Goal: Task Accomplishment & Management: Manage account settings

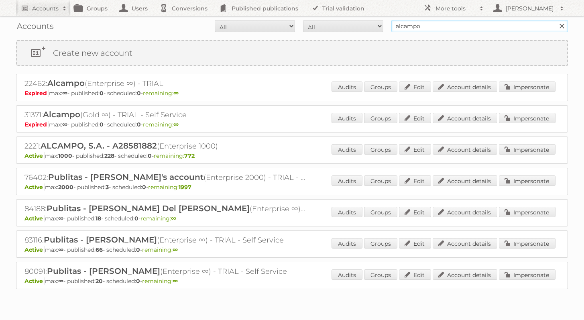
click at [430, 27] on input "alcampo" at bounding box center [479, 26] width 177 height 12
type input "[PERSON_NAME]"
click at [556, 20] on input "Search" at bounding box center [562, 26] width 12 height 12
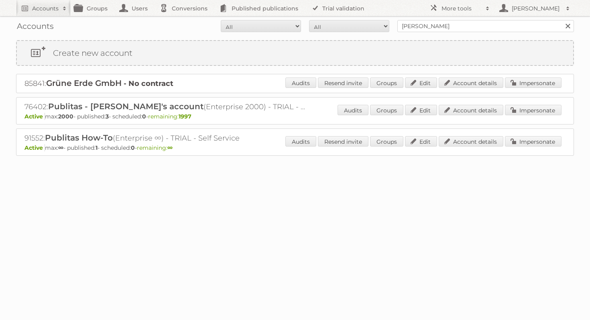
click at [526, 147] on div "Audits Resend invite Groups Edit Account details Impersonate" at bounding box center [423, 142] width 276 height 12
click at [528, 142] on link "Impersonate" at bounding box center [533, 141] width 57 height 10
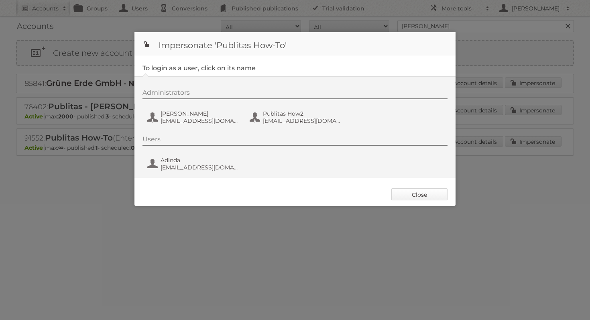
click at [416, 200] on link "Close" at bounding box center [419, 194] width 56 height 12
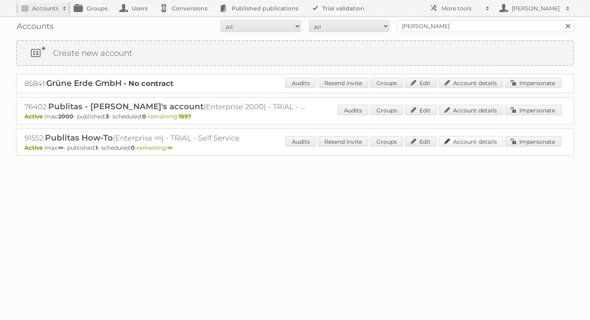
drag, startPoint x: 418, startPoint y: 196, endPoint x: 478, endPoint y: 145, distance: 79.5
click at [418, 196] on div at bounding box center [295, 204] width 590 height 16
click at [536, 109] on link "Impersonate" at bounding box center [533, 110] width 57 height 10
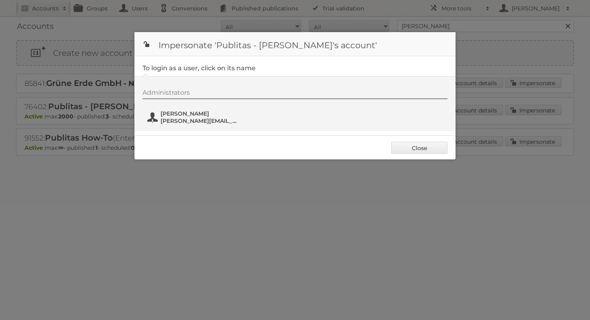
click at [213, 118] on span "agnieszka@publitas.com" at bounding box center [200, 120] width 78 height 7
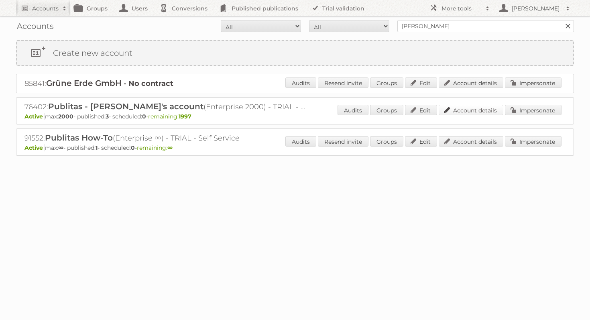
click at [477, 113] on link "Account details" at bounding box center [471, 110] width 65 height 10
